Goal: Register for event/course

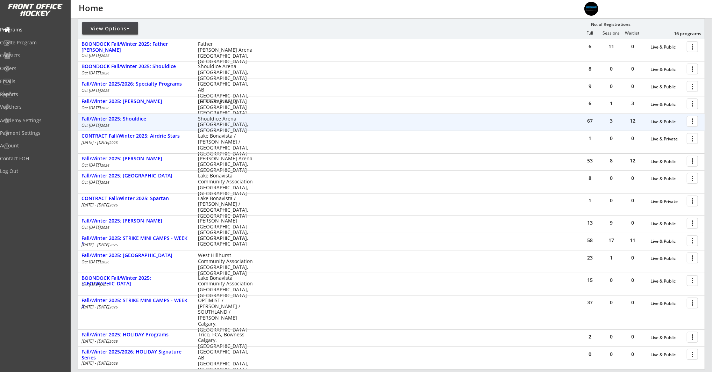
scroll to position [164, 0]
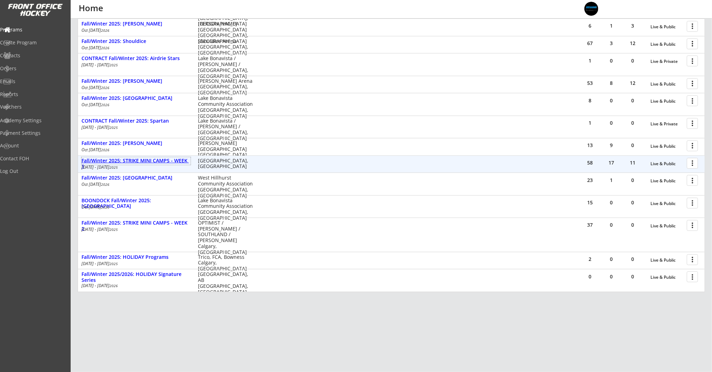
click at [159, 162] on div "Fall/Winter 2025: STRIKE MINI CAMPS - WEEK 1" at bounding box center [135, 164] width 109 height 12
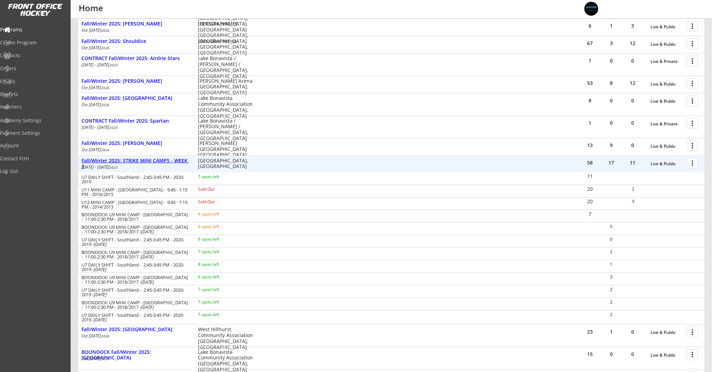
click at [159, 162] on div "Fall/Winter 2025: STRIKE MINI CAMPS - WEEK 1" at bounding box center [135, 164] width 109 height 12
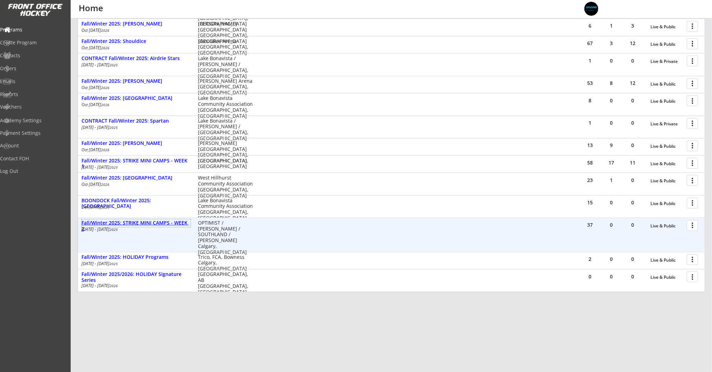
click at [164, 223] on div "Fall/Winter 2025: STRIKE MINI CAMPS - WEEK 2" at bounding box center [135, 226] width 109 height 12
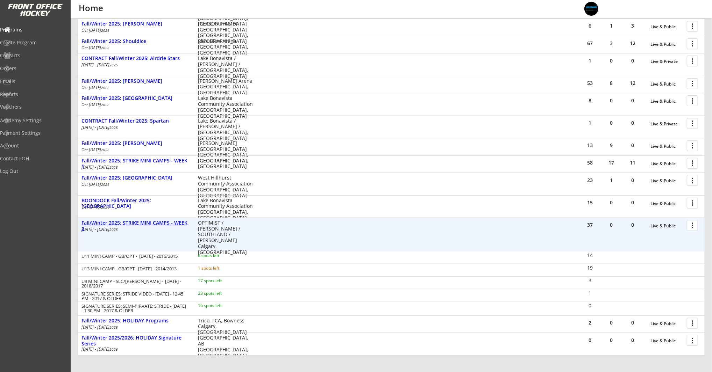
click at [174, 221] on div "Fall/Winter 2025: STRIKE MINI CAMPS - WEEK 2" at bounding box center [135, 226] width 109 height 12
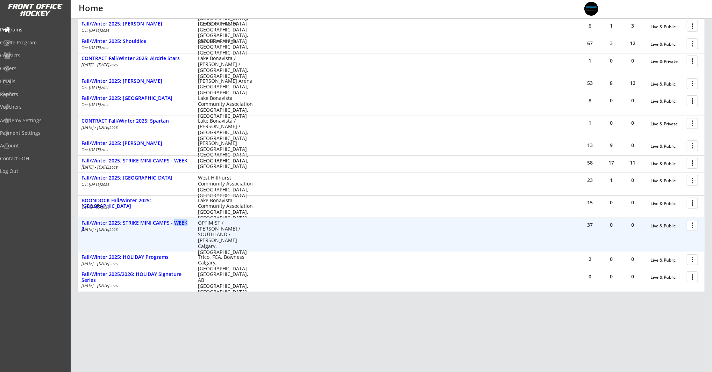
click at [174, 221] on div "Fall/Winter 2025: STRIKE MINI CAMPS - WEEK 2" at bounding box center [135, 226] width 109 height 12
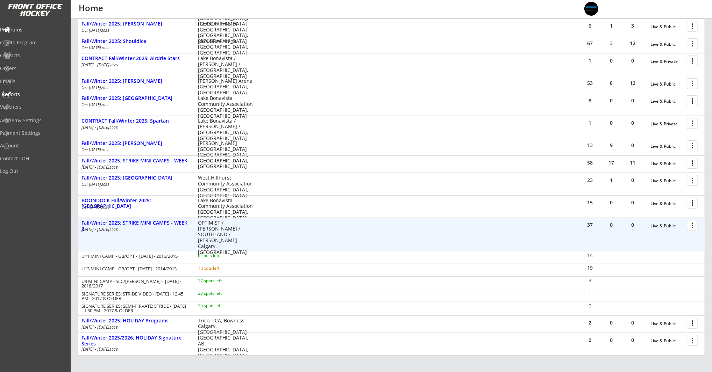
click at [34, 90] on div "Reports" at bounding box center [33, 95] width 66 height 12
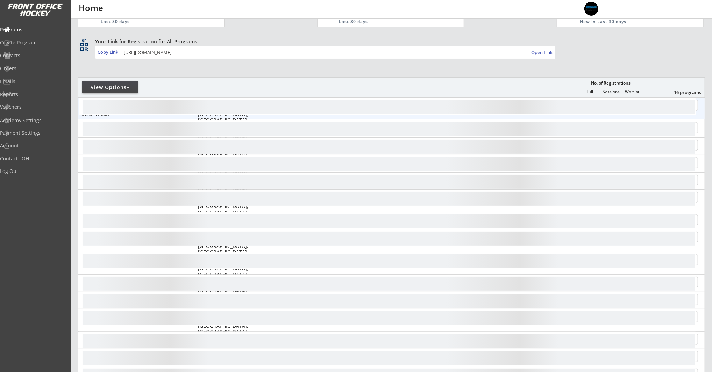
scroll to position [164, 0]
